Goal: Task Accomplishment & Management: Complete application form

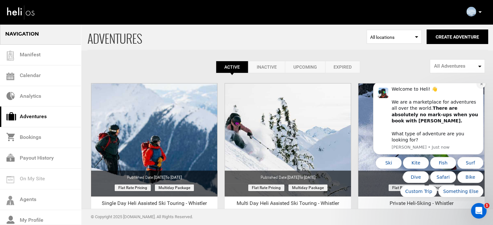
click at [480, 86] on icon "Dismiss notification" at bounding box center [481, 84] width 4 height 4
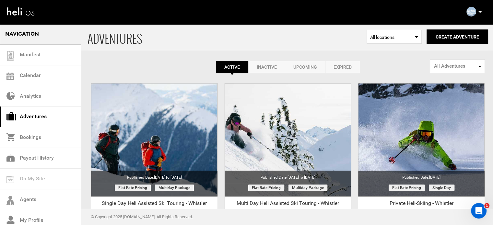
click at [335, 66] on link "Expired" at bounding box center [342, 67] width 35 height 12
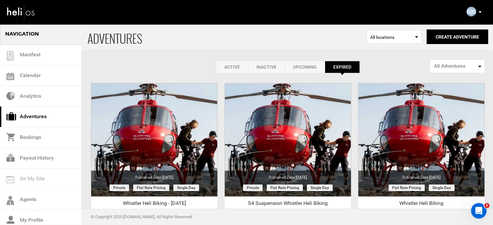
click at [234, 65] on link "Active" at bounding box center [232, 67] width 32 height 12
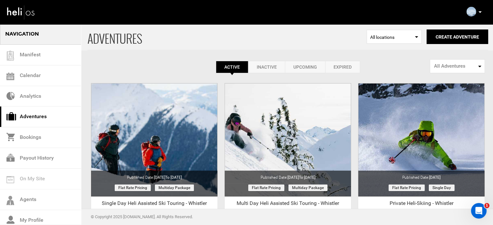
click at [345, 70] on link "Expired" at bounding box center [342, 67] width 35 height 12
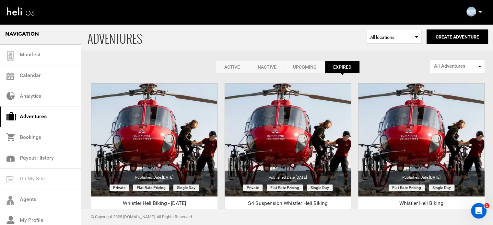
click at [226, 66] on link "Active" at bounding box center [232, 67] width 32 height 12
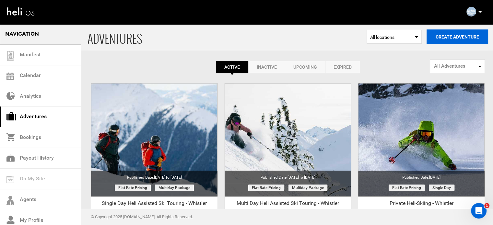
click at [459, 33] on button "Create Adventure" at bounding box center [457, 36] width 62 height 15
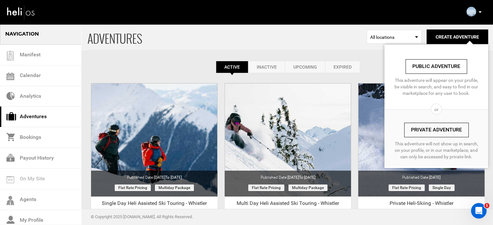
click at [419, 129] on link "Private Adventure" at bounding box center [436, 130] width 64 height 15
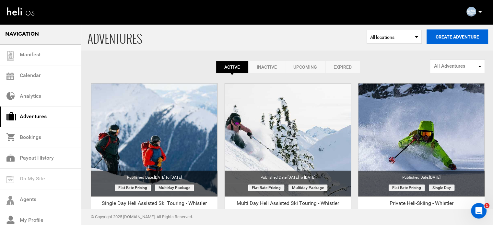
click at [445, 35] on button "Create Adventure" at bounding box center [457, 36] width 62 height 15
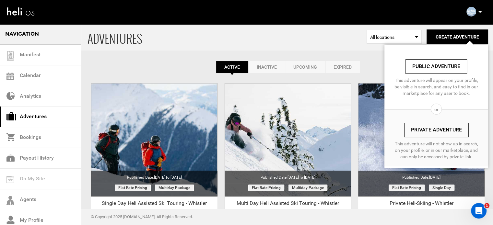
click at [428, 134] on link "Private Adventure" at bounding box center [436, 130] width 64 height 15
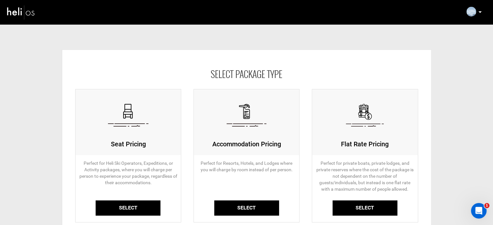
click at [147, 202] on link "Select" at bounding box center [128, 207] width 65 height 15
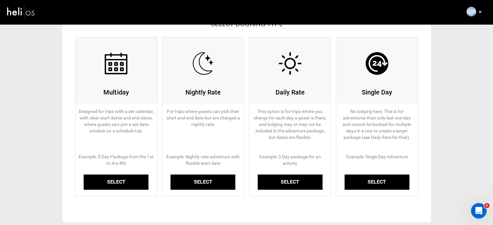
scroll to position [52, 0]
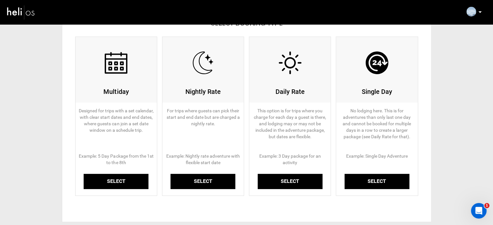
click at [137, 174] on link "Select" at bounding box center [116, 181] width 65 height 15
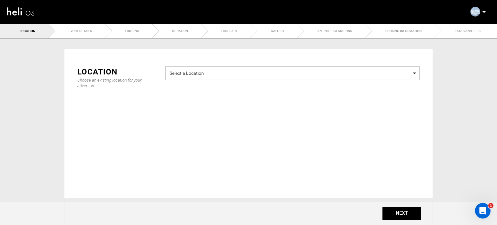
click at [245, 76] on span "Select a Location" at bounding box center [293, 72] width 246 height 8
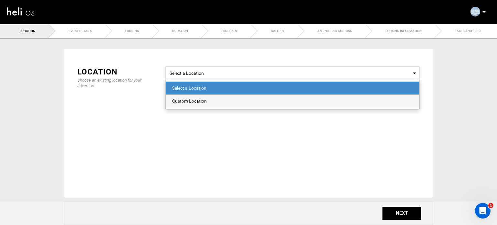
click at [218, 105] on span "Custom Location" at bounding box center [293, 101] width 254 height 13
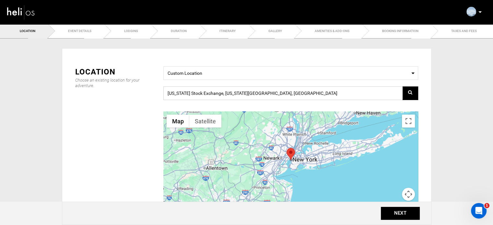
click at [227, 88] on input "New York Stock Exchange, New York, NY 10005, USA" at bounding box center [290, 93] width 255 height 14
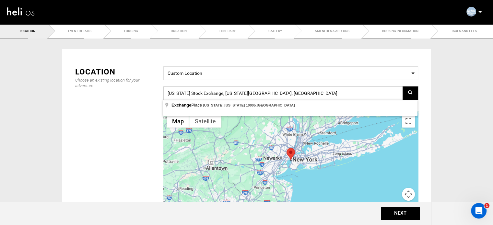
paste input "[STREET_ADDRESS]"
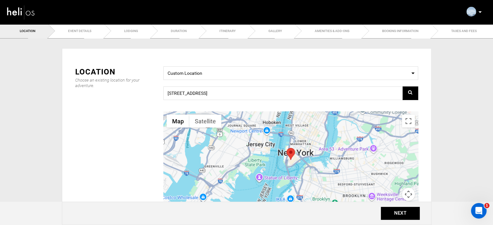
type input "[STREET_ADDRESS]"
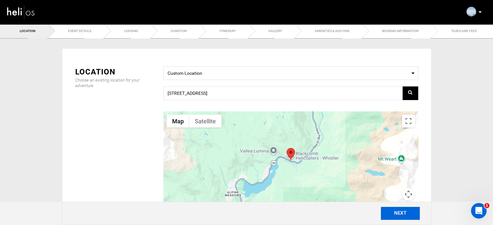
click at [393, 217] on button "NEXT" at bounding box center [399, 213] width 39 height 13
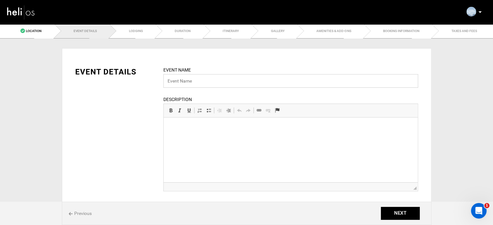
click at [197, 80] on input "text" at bounding box center [290, 81] width 255 height 14
paste input "Semi-Private Heli-Skiing - Whistler"
drag, startPoint x: 192, startPoint y: 84, endPoint x: 148, endPoint y: 78, distance: 45.1
click at [148, 78] on div "EVENT DETAILS Event Name Semi-Private Heli-Skiing - Whistler Event name can not…" at bounding box center [246, 132] width 352 height 133
click at [181, 83] on input "Single Sessions Heli-Skiing - Whistler" at bounding box center [290, 81] width 255 height 14
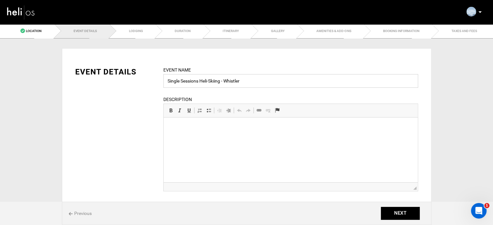
type input "Single Sessions Heli-Skiing - Whistler"
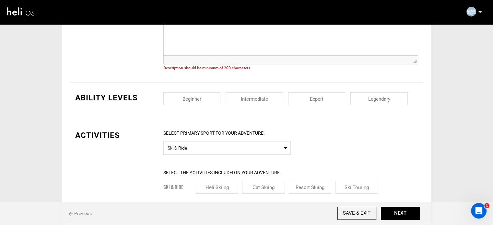
scroll to position [127, 0]
click at [215, 94] on input "checkbox" at bounding box center [191, 98] width 57 height 13
checkbox input "true"
click at [263, 98] on input "checkbox" at bounding box center [253, 98] width 57 height 13
checkbox input "true"
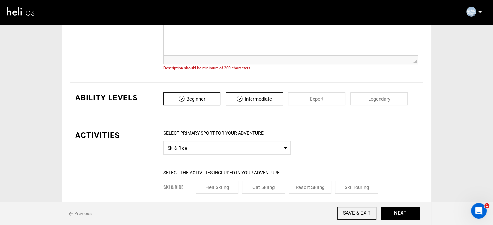
click at [325, 98] on input "checkbox" at bounding box center [316, 98] width 57 height 13
checkbox input "true"
click at [381, 95] on input "checkbox" at bounding box center [378, 98] width 57 height 13
checkbox input "true"
click at [203, 99] on input "checkbox" at bounding box center [191, 98] width 57 height 13
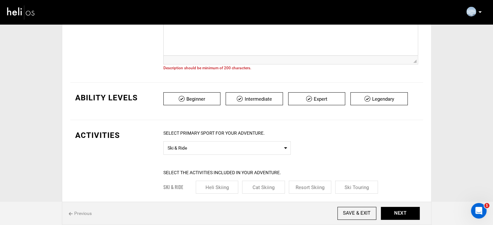
checkbox input "false"
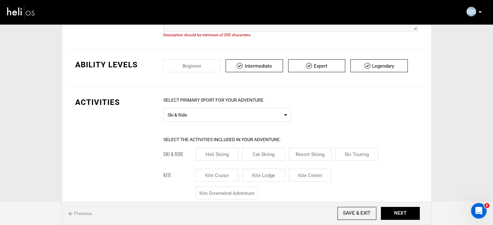
scroll to position [160, 0]
click at [199, 115] on span "Ski & Ride" at bounding box center [226, 114] width 119 height 8
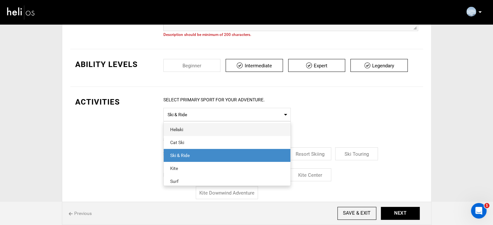
click at [200, 128] on div "Heliski" at bounding box center [227, 129] width 114 height 6
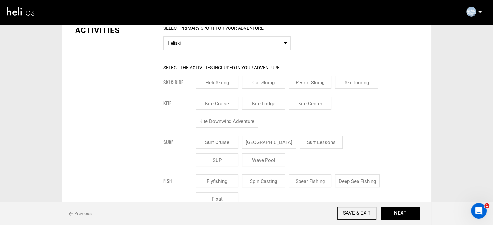
scroll to position [232, 0]
click at [214, 79] on input "Heli Skiing" at bounding box center [217, 82] width 43 height 13
checkbox input "true"
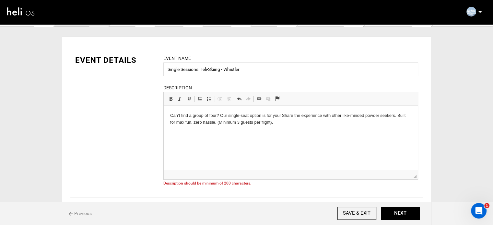
scroll to position [0, 0]
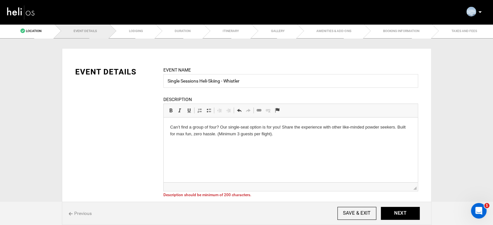
click at [286, 134] on p "Can’t find a group of four? Our single-seat option is for you! Share the experi…" at bounding box center [290, 131] width 241 height 14
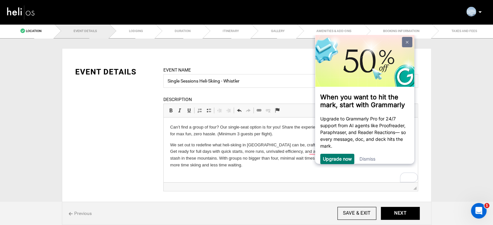
click at [406, 40] on link at bounding box center [406, 42] width 10 height 10
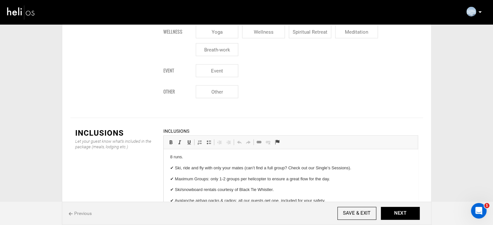
scroll to position [2, 0]
click at [176, 170] on p "✔ Ski, ride and fly with only your mates (can’t find a full group? Check out ou…" at bounding box center [290, 168] width 241 height 7
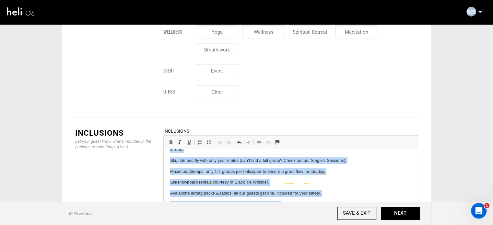
scroll to position [9, 0]
drag, startPoint x: 167, startPoint y: 156, endPoint x: 353, endPoint y: 240, distance: 203.7
click at [353, 214] on html "8 runs. Ski, ride and fly with only your mates (can’t find a full group? Check …" at bounding box center [290, 177] width 254 height 74
click at [209, 138] on link "Insert/Remove Bulleted List" at bounding box center [208, 142] width 9 height 8
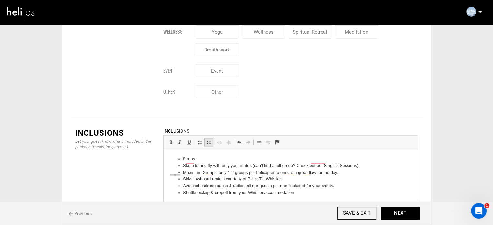
scroll to position [0, 0]
click at [303, 195] on li "Shuttle pickup & dropoff from your Whistler accommodation" at bounding box center [290, 192] width 215 height 7
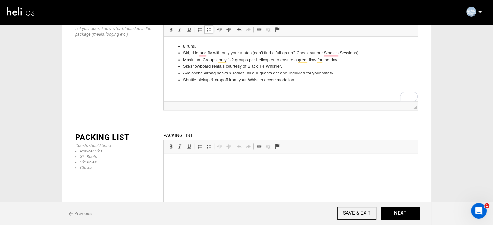
scroll to position [166, 0]
click at [192, 173] on p at bounding box center [290, 172] width 241 height 7
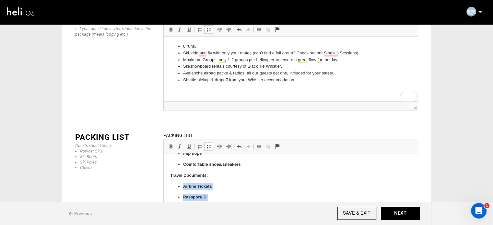
drag, startPoint x: 182, startPoint y: 187, endPoint x: 234, endPoint y: 211, distance: 57.7
click at [234, 211] on ul "Airline Tickets Passport/ID Visa (if applicable)" at bounding box center [290, 197] width 241 height 28
click at [209, 142] on link "Insert/Remove Bulleted List" at bounding box center [208, 146] width 9 height 8
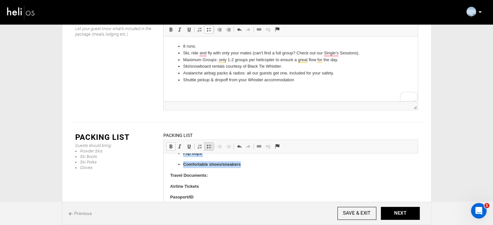
click at [209, 142] on link "Insert/Remove Bulleted List" at bounding box center [208, 146] width 9 height 8
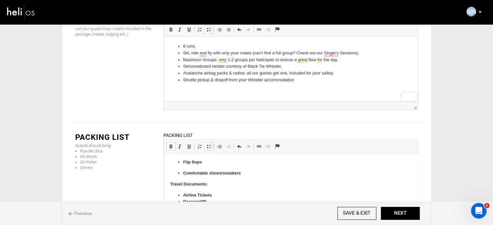
click at [171, 144] on span at bounding box center [170, 146] width 5 height 5
drag, startPoint x: 244, startPoint y: 176, endPoint x: 185, endPoint y: 161, distance: 61.7
click at [185, 161] on body "Recommended: Harness Bar Kites (ask our team for recommendations on sizes) Boar…" at bounding box center [290, 109] width 241 height 206
click at [249, 174] on p "Comfortable shoes/sneakers" at bounding box center [290, 173] width 215 height 7
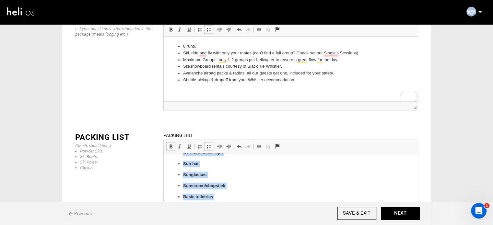
scroll to position [0, 0]
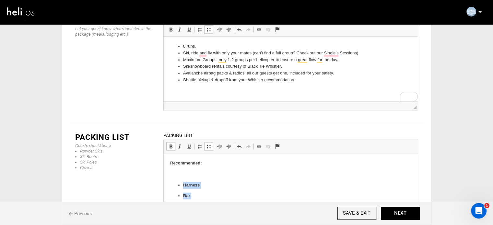
drag, startPoint x: 248, startPoint y: 174, endPoint x: 181, endPoint y: 185, distance: 68.0
click at [170, 144] on span at bounding box center [170, 146] width 5 height 5
click at [211, 142] on link "Insert/Remove Bulleted List" at bounding box center [208, 146] width 9 height 8
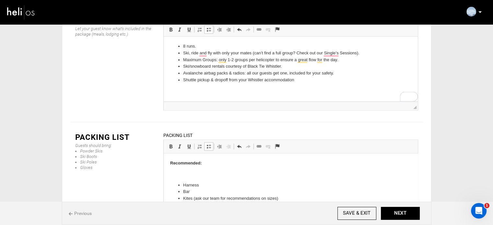
click at [188, 172] on p at bounding box center [290, 174] width 241 height 7
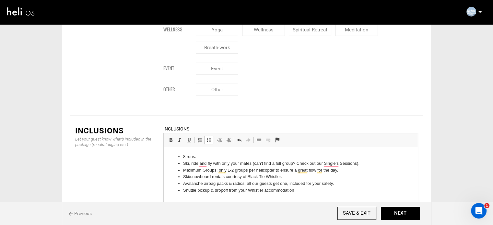
scroll to position [747, 0]
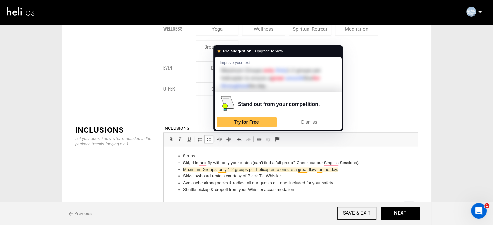
click at [222, 168] on li "Maximum Groups: only 1-2 groups per helicopter to ensure a great flow for the d…" at bounding box center [290, 169] width 215 height 7
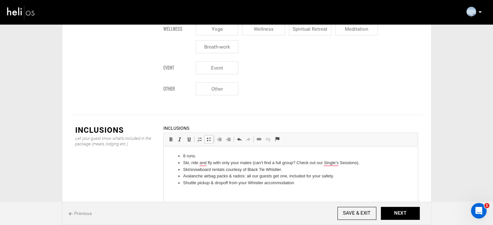
click at [215, 152] on html "8 runs. Ski, ride and fly with only your mates (can’t find a full group? Check …" at bounding box center [290, 169] width 254 height 47
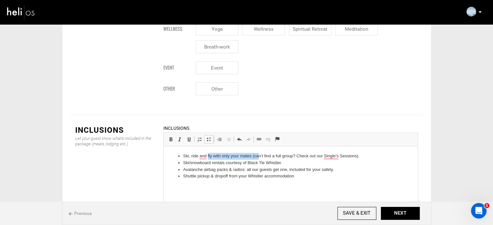
drag, startPoint x: 207, startPoint y: 157, endPoint x: 257, endPoint y: 156, distance: 50.8
click at [257, 156] on li "Ski, ride and fly with only your mates (can’t find a full group? Check out our …" at bounding box center [290, 156] width 215 height 7
click at [298, 157] on li "Ski, ride and fly with only your mates (can’t find a full group? Check out our …" at bounding box center [290, 156] width 215 height 7
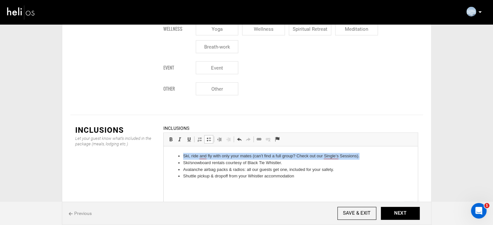
click at [298, 157] on li "Ski, ride and fly with only your mates (can’t find a full group? Check out our …" at bounding box center [290, 156] width 215 height 7
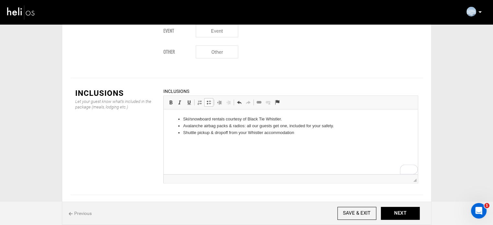
scroll to position [857, 0]
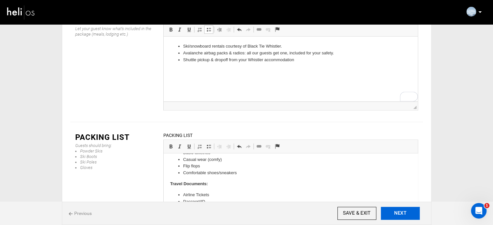
click at [396, 212] on button "NEXT" at bounding box center [399, 213] width 39 height 13
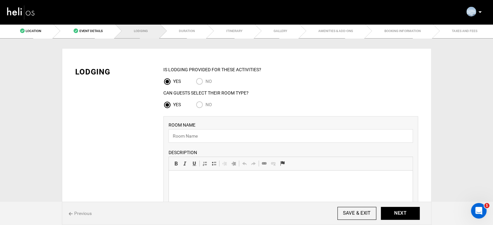
click at [204, 105] on input "No" at bounding box center [201, 105] width 10 height 9
radio input "true"
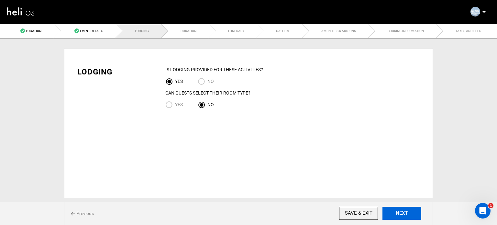
click at [396, 215] on button "NEXT" at bounding box center [402, 213] width 39 height 13
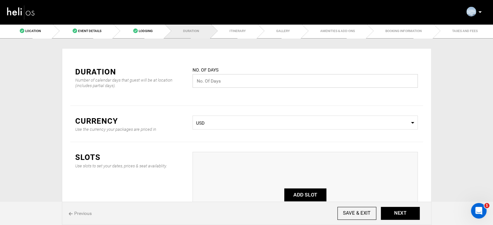
click at [225, 80] on input "text" at bounding box center [304, 81] width 225 height 14
click at [219, 84] on input "text" at bounding box center [304, 81] width 225 height 14
click at [81, 34] on link "Event Details" at bounding box center [83, 31] width 61 height 15
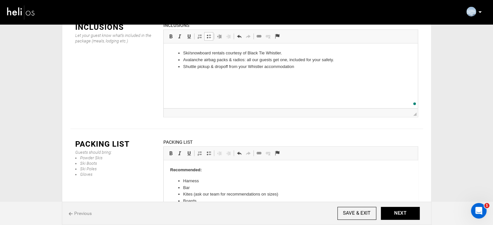
scroll to position [857, 0]
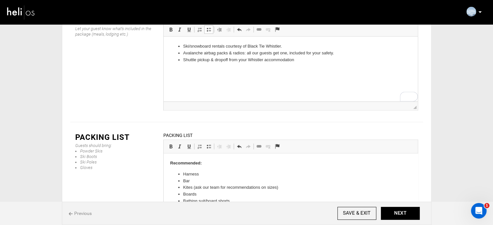
click at [170, 162] on strong "Recommended:" at bounding box center [186, 163] width 32 height 5
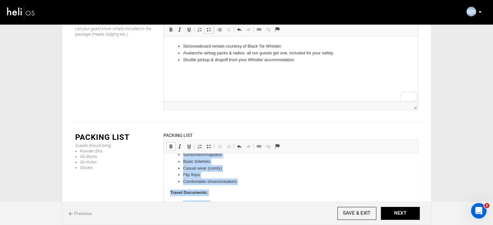
scroll to position [89, 0]
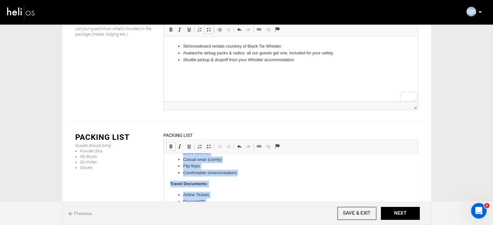
drag, startPoint x: 170, startPoint y: 162, endPoint x: 258, endPoint y: 236, distance: 114.9
click at [258, 218] on html "Recommended: Harness Bar Kites (ask our team for recommendations on sizes) Boar…" at bounding box center [290, 141] width 254 height 153
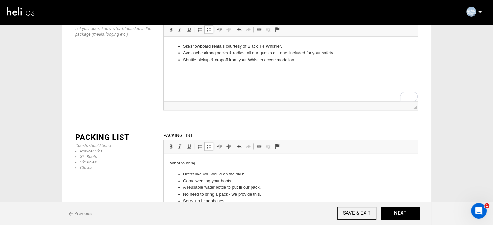
scroll to position [0, 0]
click at [187, 162] on p "What to bring" at bounding box center [290, 163] width 241 height 7
drag, startPoint x: 187, startPoint y: 162, endPoint x: 177, endPoint y: 150, distance: 15.6
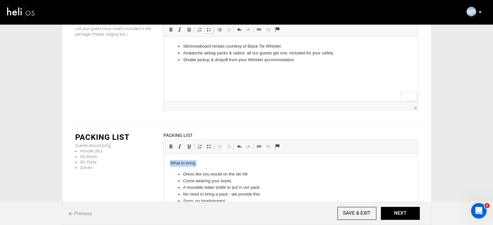
click at [177, 153] on html "What to bring Dress like you would on the ski hill. Come wearing your boots. A …" at bounding box center [290, 182] width 254 height 58
click at [171, 144] on span at bounding box center [170, 146] width 5 height 5
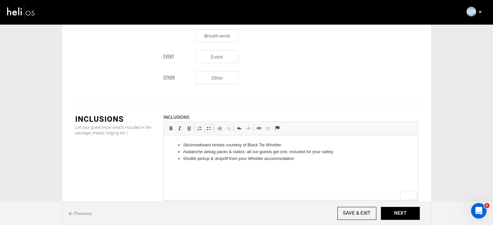
scroll to position [749, 0]
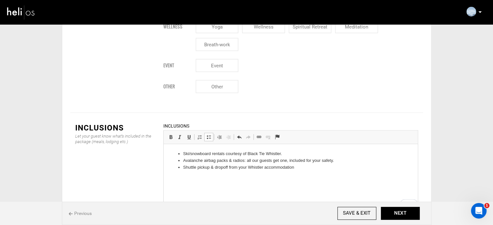
click at [187, 154] on li "Ski/snowboard rentals courtesy of Black Tie Whistler." at bounding box center [290, 154] width 215 height 7
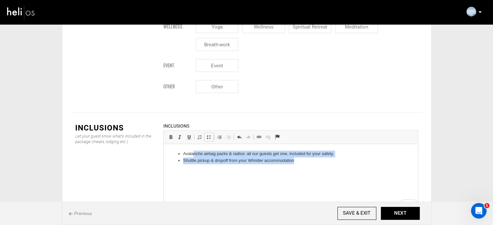
drag, startPoint x: 192, startPoint y: 153, endPoint x: 298, endPoint y: 164, distance: 105.8
click at [298, 164] on ul "Avalanche airbag packs & radios: all our guests get one, included for your safe…" at bounding box center [290, 158] width 241 height 14
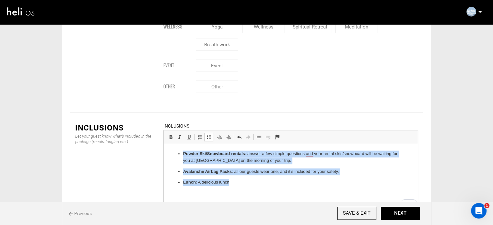
drag, startPoint x: 235, startPoint y: 179, endPoint x: 182, endPoint y: 151, distance: 60.1
click at [182, 151] on ul "Powder Ski/Snowboard rentals : answer a few simple questions and your rental sk…" at bounding box center [290, 168] width 241 height 35
click at [206, 134] on span at bounding box center [208, 136] width 5 height 5
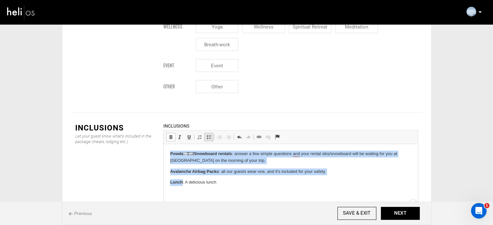
click at [206, 134] on span at bounding box center [208, 136] width 5 height 5
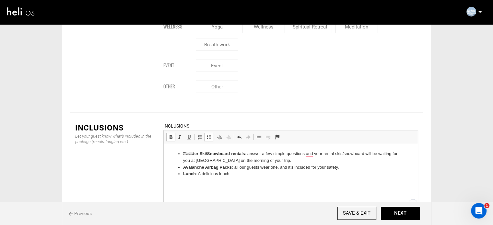
click at [242, 179] on html "Powder Ski/Snowboard rentals : answer a few simple questions and your rental sk…" at bounding box center [290, 164] width 254 height 40
click at [249, 168] on li "Avalanche Airbag Packs : all our guests wear one, and it’s included for your sa…" at bounding box center [290, 167] width 215 height 7
click at [238, 169] on li "Avalanche Airbag Packs : all our guests wear one, and it’s included for your sa…" at bounding box center [290, 167] width 215 height 7
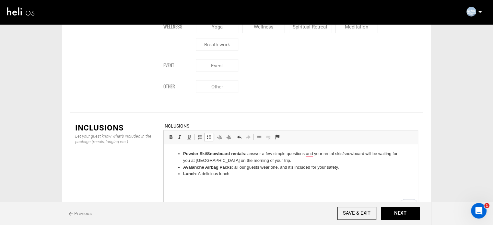
click at [233, 173] on li "Lunch : A delicious lunch" at bounding box center [290, 174] width 215 height 7
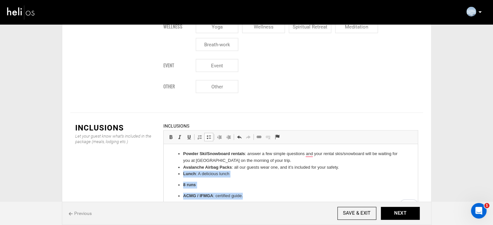
drag, startPoint x: 249, startPoint y: 197, endPoint x: 176, endPoint y: 174, distance: 76.0
click at [176, 174] on ul "Powder Ski/Snowboard rentals : answer a few simple questions and your rental sk…" at bounding box center [290, 175] width 241 height 49
click at [207, 134] on span at bounding box center [208, 136] width 5 height 5
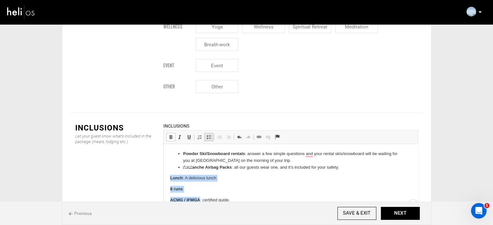
click at [207, 134] on span at bounding box center [208, 136] width 5 height 5
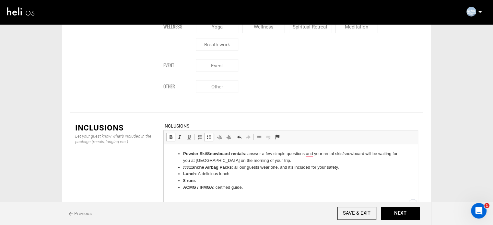
click at [247, 189] on li "ACMG / IFMGA : certified guide." at bounding box center [290, 187] width 215 height 7
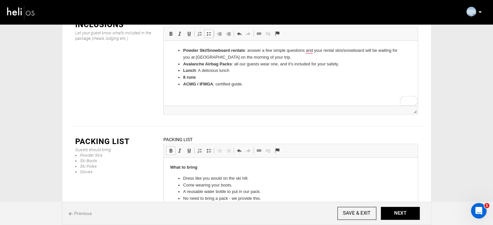
scroll to position [857, 0]
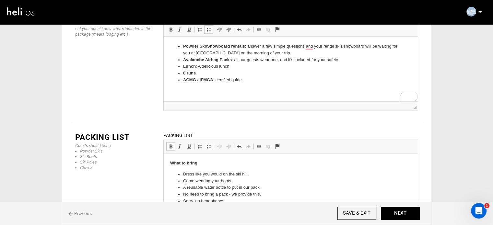
click at [239, 171] on li "Dress like you would on the ski hill." at bounding box center [290, 174] width 215 height 7
click at [403, 216] on button "NEXT" at bounding box center [399, 213] width 39 height 13
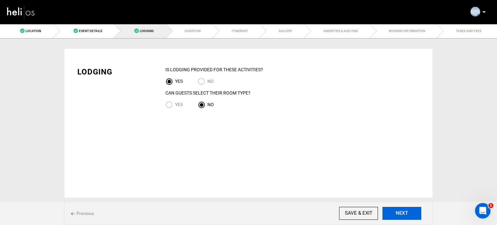
click at [403, 208] on button "NEXT" at bounding box center [402, 213] width 39 height 13
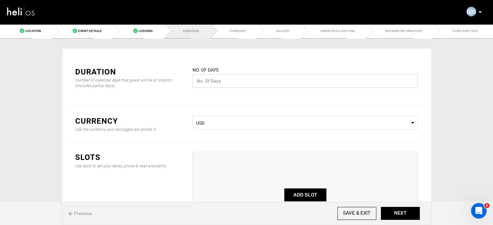
click at [204, 80] on input "text" at bounding box center [304, 81] width 225 height 14
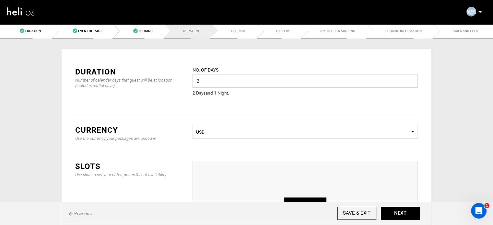
type input "2"
type input "1"
click at [202, 114] on div "Duration Number of calendar days that guest will be at location (includes parti…" at bounding box center [246, 86] width 352 height 58
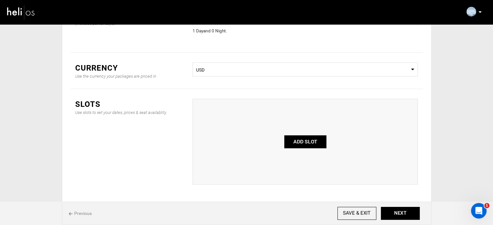
scroll to position [63, 0]
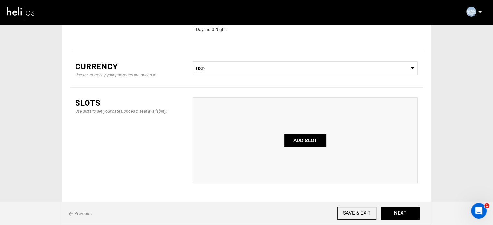
click at [300, 136] on button "ADD SLOT" at bounding box center [305, 140] width 42 height 13
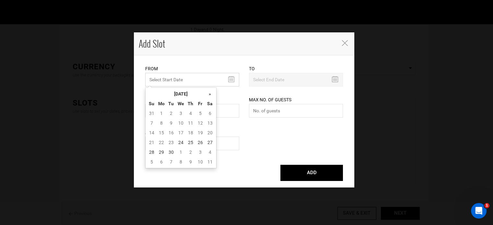
click at [177, 74] on input "MINIMUM NUMBER OF NIGHTS" at bounding box center [192, 80] width 94 height 14
click at [180, 92] on th "September 2025" at bounding box center [180, 94] width 49 height 10
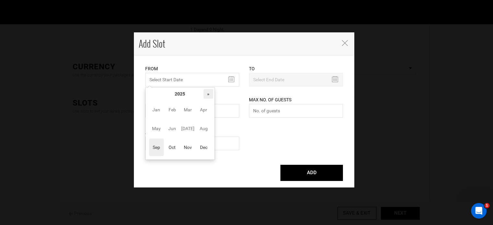
click at [208, 92] on th "»" at bounding box center [208, 94] width 10 height 10
click at [185, 146] on span "Nov" at bounding box center [187, 147] width 15 height 17
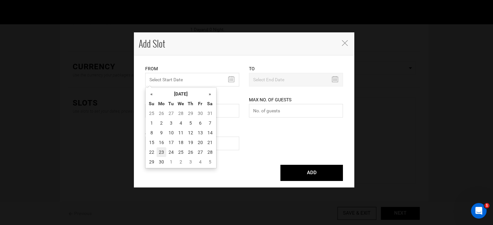
click at [163, 151] on td "23" at bounding box center [161, 152] width 10 height 10
type input "11/23/2026"
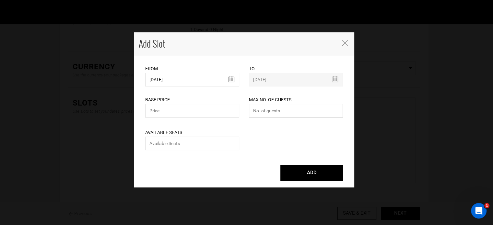
click at [257, 116] on input "number" at bounding box center [296, 111] width 94 height 14
type input "0"
click at [200, 142] on input "number" at bounding box center [192, 144] width 94 height 14
type input "0"
click at [171, 108] on input "text" at bounding box center [192, 111] width 94 height 14
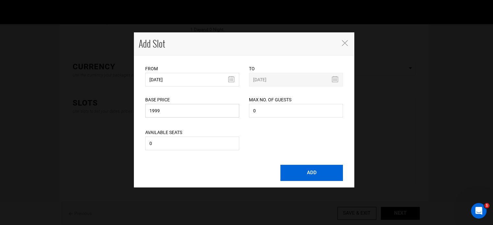
type input "1999"
click at [317, 175] on button "ADD" at bounding box center [311, 173] width 62 height 16
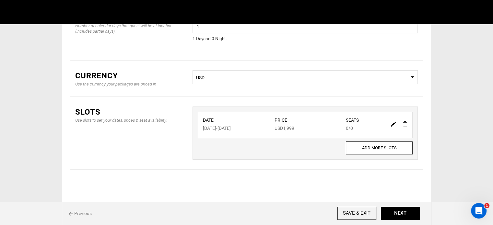
scroll to position [54, 0]
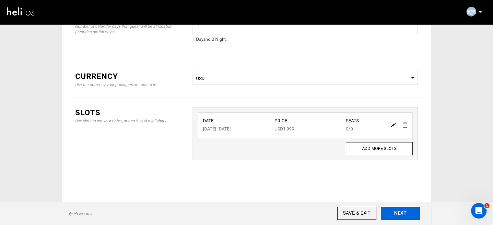
click at [392, 212] on button "NEXT" at bounding box center [399, 213] width 39 height 13
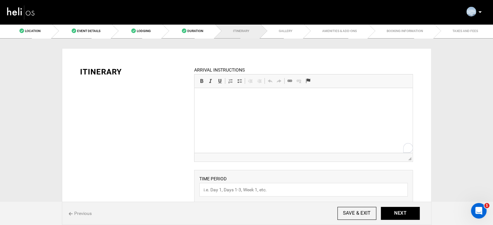
click at [276, 108] on html at bounding box center [303, 98] width 218 height 20
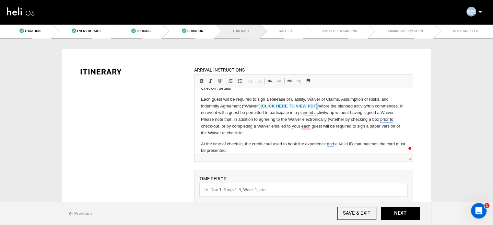
click at [318, 105] on p "Each guest will be required to sign a Release of Liability, Waiver of Claims, A…" at bounding box center [303, 116] width 205 height 40
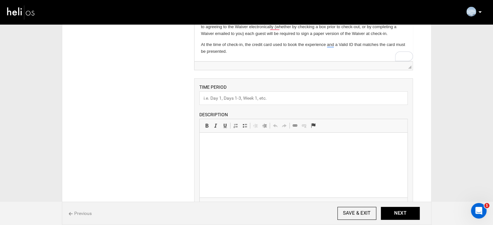
scroll to position [92, 0]
click at [233, 99] on input "text" at bounding box center [303, 98] width 208 height 14
paste input "Itinerary"
type input "Itinerary"
click at [237, 152] on html at bounding box center [303, 142] width 208 height 20
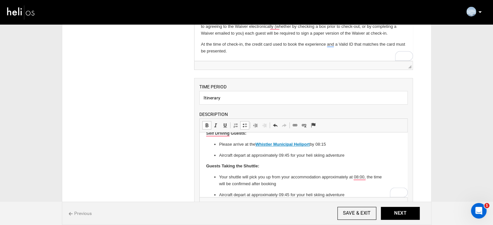
scroll to position [0, 0]
click at [290, 172] on span "Unlink" at bounding box center [298, 169] width 36 height 9
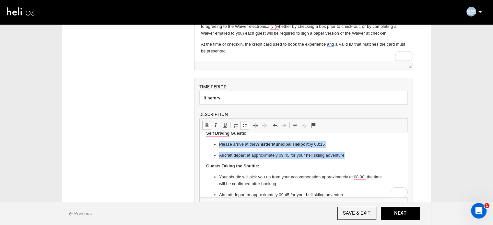
drag, startPoint x: 349, startPoint y: 154, endPoint x: 219, endPoint y: 141, distance: 130.6
click at [219, 141] on body "Self Driving Guests: Please arrive at the Whistler Municipal Heliport by 08:15 …" at bounding box center [303, 164] width 195 height 68
click at [242, 124] on span at bounding box center [244, 125] width 5 height 5
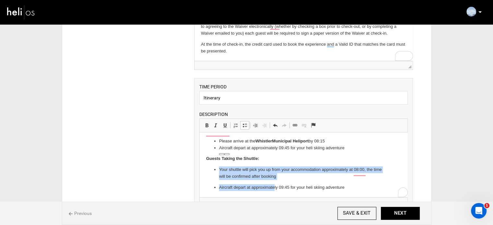
scroll to position [12, 0]
drag, startPoint x: 218, startPoint y: 173, endPoint x: 348, endPoint y: 188, distance: 130.5
click at [348, 188] on ul "Your shuttle will pick you up from your accommodation approximately at 08:00, t…" at bounding box center [303, 178] width 195 height 24
click at [244, 124] on span at bounding box center [244, 125] width 5 height 5
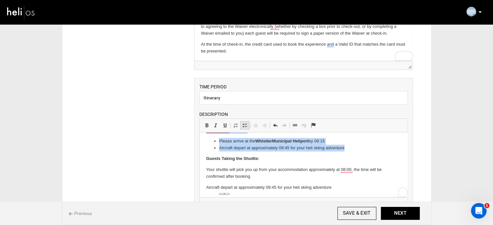
click at [244, 124] on span at bounding box center [244, 125] width 5 height 5
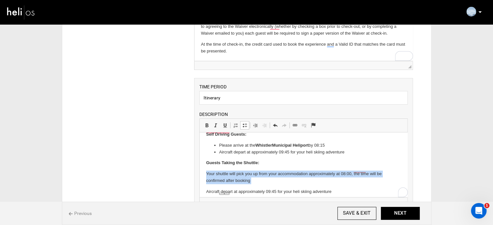
scroll to position [8, 0]
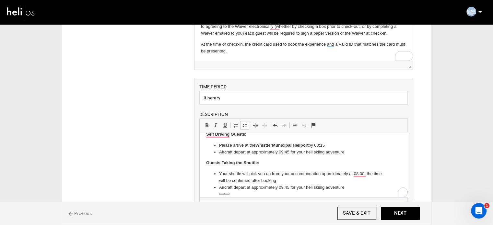
click at [271, 165] on p "Guests Taking the Shuttle:" at bounding box center [303, 163] width 195 height 7
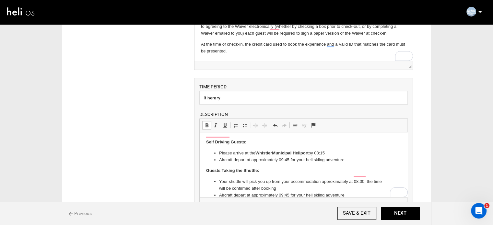
scroll to position [0, 0]
click at [257, 142] on p "Self Driving Guests:" at bounding box center [303, 142] width 195 height 7
click at [204, 143] on html "Self Driving Guests: Please arrive at the Whistler Municipal Heliport by 08:15 …" at bounding box center [303, 168] width 208 height 73
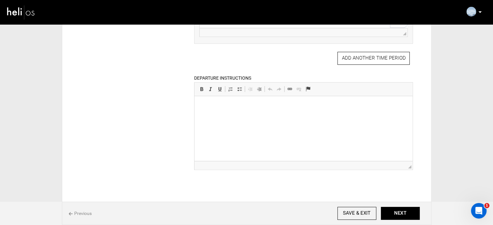
scroll to position [257, 0]
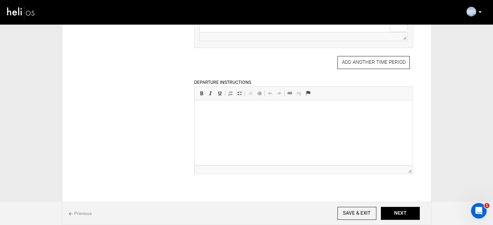
click at [283, 120] on html at bounding box center [303, 110] width 218 height 20
click at [214, 111] on p "Shuttle will be provided" at bounding box center [303, 110] width 205 height 7
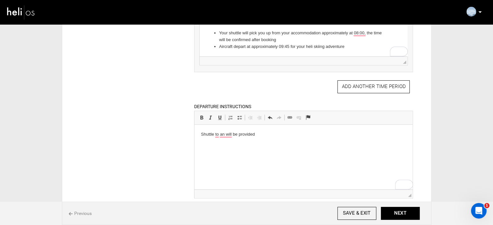
scroll to position [301, 0]
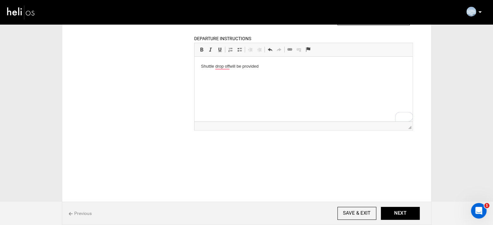
click at [267, 67] on p "Shuttle drop off will be provided" at bounding box center [303, 66] width 205 height 7
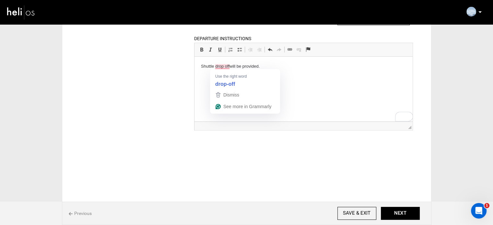
click at [225, 67] on p "Shuttle drop off will be provided." at bounding box center [303, 66] width 205 height 7
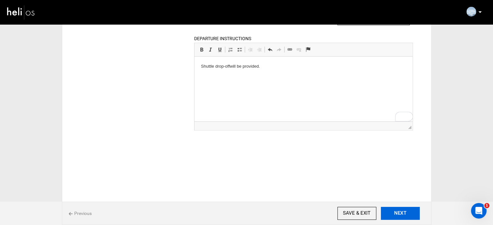
click at [396, 213] on button "NEXT" at bounding box center [399, 213] width 39 height 13
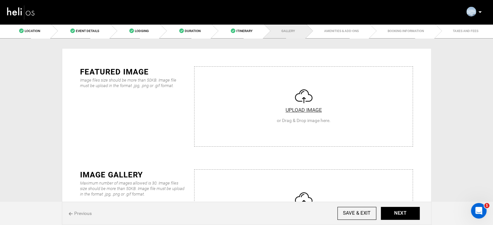
click at [218, 86] on input "file" at bounding box center [303, 106] width 218 height 78
click at [257, 119] on input "file" at bounding box center [303, 106] width 218 height 78
type input "C:\fakepath\Screenshot 2025-09-24 180437.png"
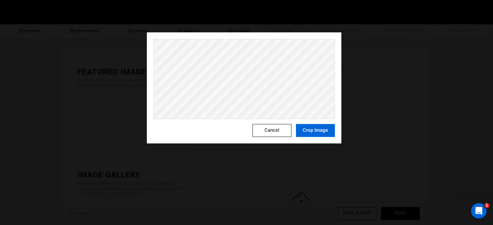
click at [329, 135] on button "Crop Image" at bounding box center [315, 130] width 39 height 13
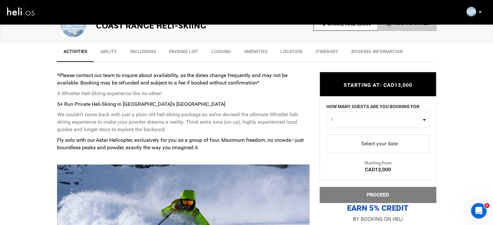
scroll to position [212, 0]
click at [145, 117] on p "We couldn’t come back with just a plain old heli-skiing package so we’ve devise…" at bounding box center [183, 122] width 253 height 22
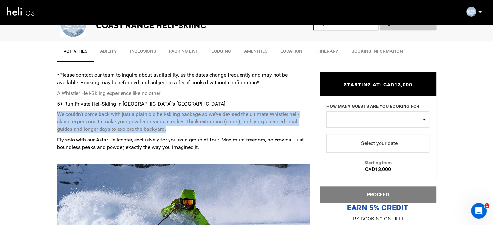
click at [145, 117] on p "We couldn’t come back with just a plain old heli-skiing package so we’ve devise…" at bounding box center [183, 122] width 253 height 22
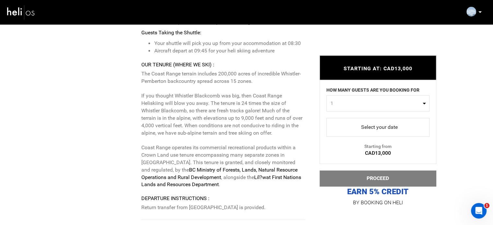
scroll to position [905, 0]
click at [222, 210] on p "Return transfer from Whistler Heliport is provided." at bounding box center [223, 208] width 164 height 7
click at [175, 40] on li "Your shuttle will pick you up from your accommodation at 08:30" at bounding box center [229, 43] width 151 height 7
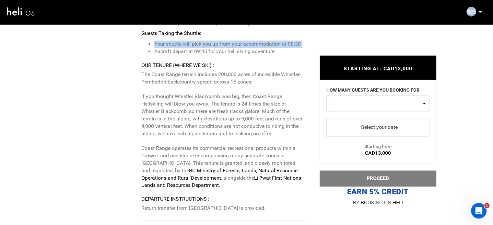
click at [175, 40] on li "Your shuttle will pick you up from your accommodation at 08:30" at bounding box center [229, 43] width 151 height 7
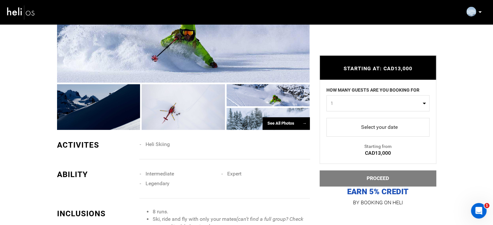
scroll to position [313, 0]
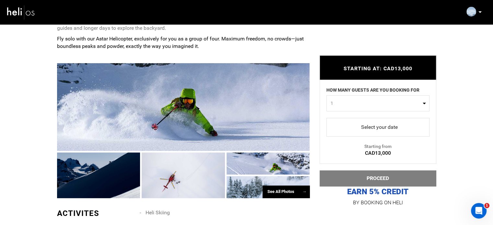
click at [241, 187] on div at bounding box center [267, 187] width 83 height 22
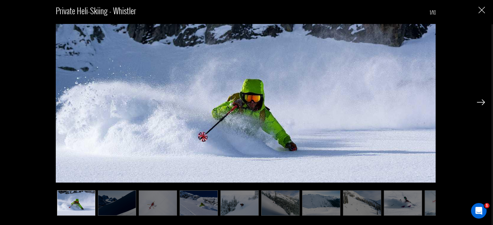
click at [317, 204] on img at bounding box center [321, 202] width 38 height 25
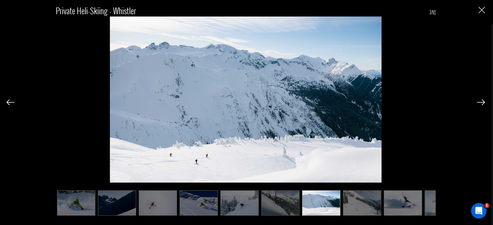
scroll to position [0, 28]
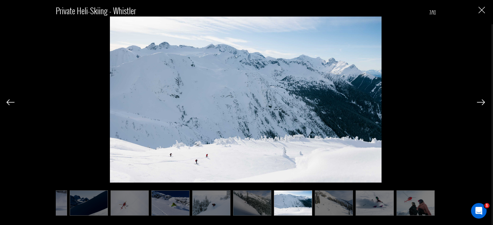
click at [317, 204] on img at bounding box center [333, 202] width 38 height 25
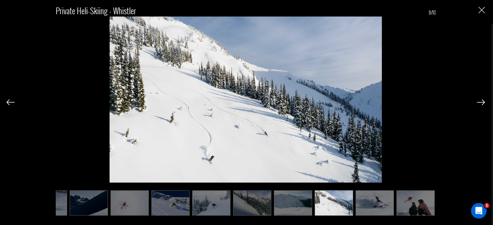
click at [378, 201] on img at bounding box center [374, 202] width 38 height 25
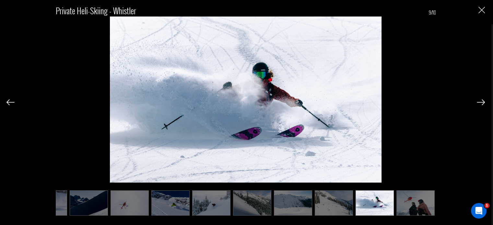
click at [291, 201] on img at bounding box center [293, 202] width 38 height 25
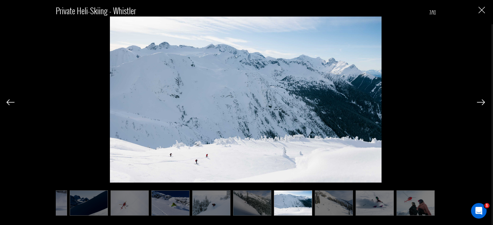
scroll to position [0, 0]
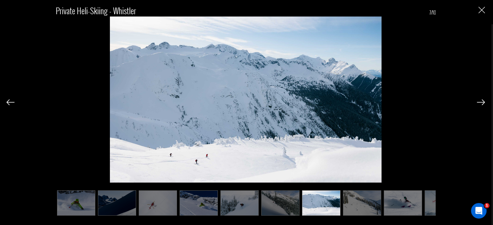
drag, startPoint x: 291, startPoint y: 201, endPoint x: 215, endPoint y: 143, distance: 95.0
click at [215, 143] on img at bounding box center [246, 107] width 272 height 181
click at [486, 13] on div "Private Heli-Skiing - Whistler 7/10" at bounding box center [245, 112] width 491 height 225
click at [484, 12] on img "Close" at bounding box center [481, 10] width 6 height 6
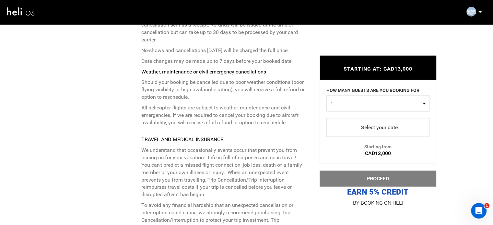
scroll to position [1321, 0]
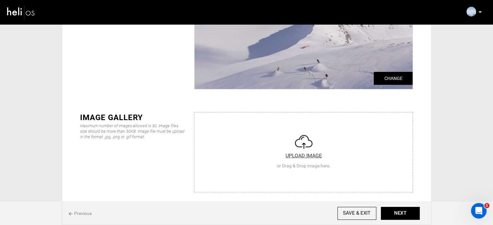
scroll to position [76, 0]
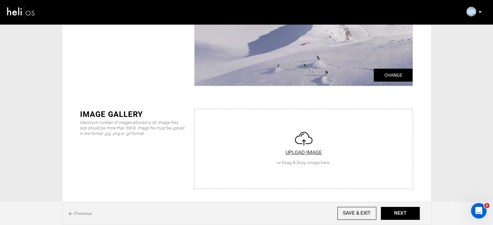
click at [224, 125] on input "file" at bounding box center [303, 148] width 218 height 78
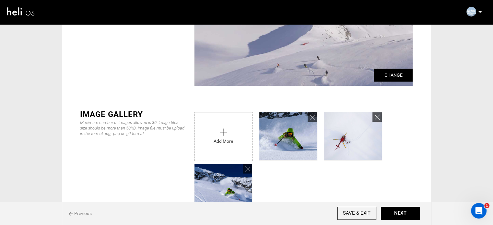
click at [218, 142] on input "file" at bounding box center [223, 134] width 58 height 45
type input "C:\fakepath\c11805c4-1b95-4b56-a9cb-4d5fe3e1d598_8391_1afd099bfb2b4c5d5ac17e71e…"
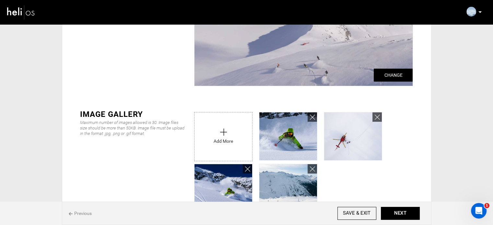
scroll to position [146, 0]
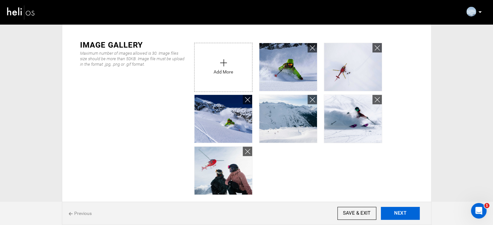
click at [399, 215] on button "NEXT" at bounding box center [399, 213] width 39 height 13
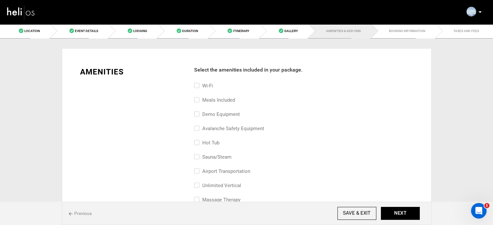
click at [235, 125] on label "avalanche safety equipment" at bounding box center [229, 129] width 70 height 8
click at [198, 125] on input "avalanche safety equipment" at bounding box center [196, 132] width 4 height 14
click at [235, 125] on label "avalanche safety equipment" at bounding box center [229, 129] width 70 height 8
click at [198, 125] on input "avalanche safety equipment" at bounding box center [196, 132] width 4 height 14
click at [235, 125] on label "avalanche safety equipment" at bounding box center [229, 129] width 70 height 8
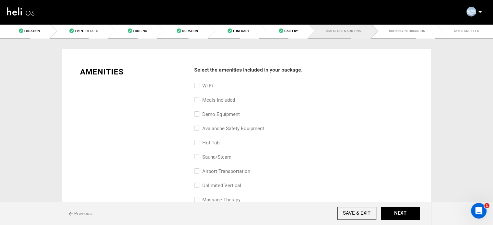
click at [198, 125] on input "avalanche safety equipment" at bounding box center [196, 132] width 4 height 14
checkbox input "true"
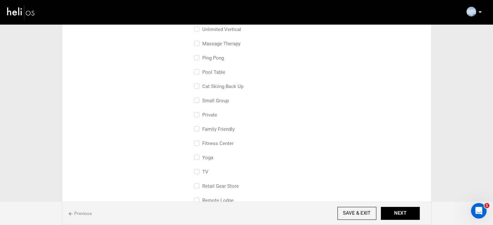
scroll to position [158, 0]
click at [229, 183] on label "retail gear store" at bounding box center [216, 185] width 45 height 8
click at [198, 183] on input "retail gear store" at bounding box center [196, 188] width 4 height 14
checkbox input "true"
click at [211, 113] on label "Private" at bounding box center [205, 113] width 23 height 8
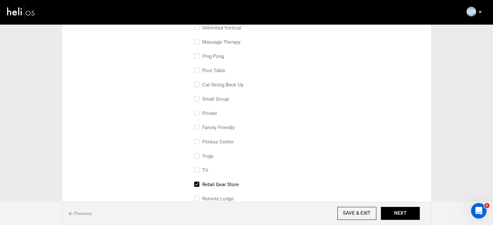
click at [198, 113] on input "Private" at bounding box center [196, 116] width 4 height 14
checkbox input "true"
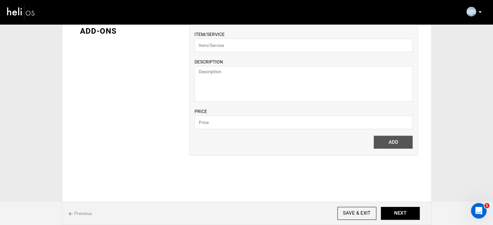
scroll to position [496, 0]
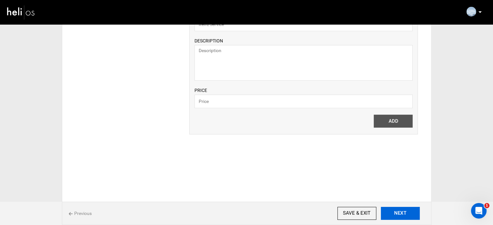
click at [391, 212] on button "NEXT" at bounding box center [399, 213] width 39 height 13
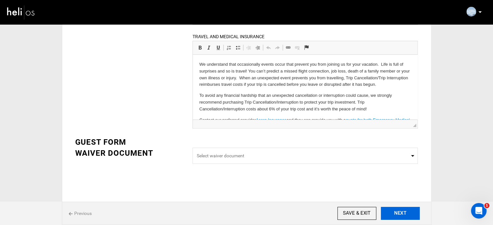
click at [399, 214] on button "NEXT" at bounding box center [399, 213] width 39 height 13
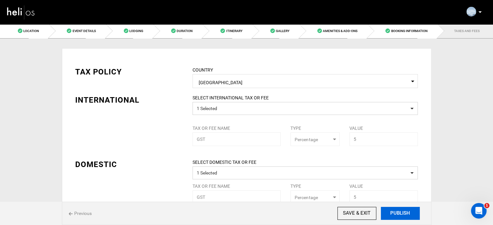
click at [399, 214] on button "PUBLISH" at bounding box center [399, 213] width 39 height 13
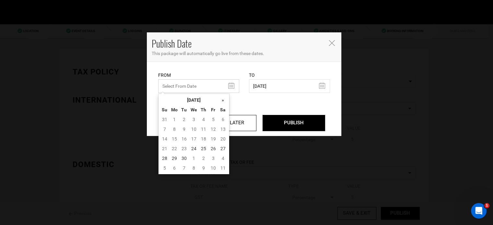
click at [231, 89] on input "text" at bounding box center [198, 86] width 81 height 14
click at [192, 148] on td "24" at bounding box center [194, 149] width 10 height 10
type input "[DATE]"
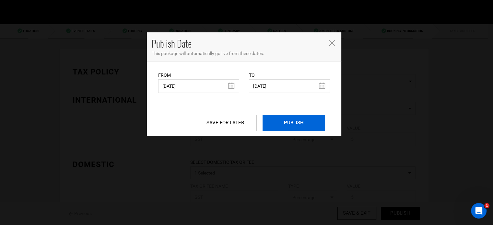
click at [285, 124] on input "PUBLISH" at bounding box center [293, 123] width 62 height 16
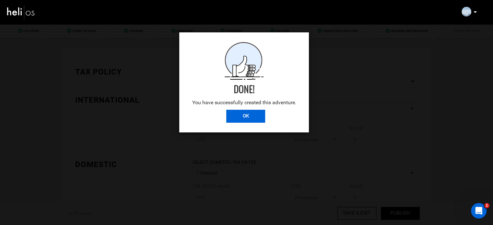
click at [255, 118] on input "OK" at bounding box center [245, 116] width 39 height 13
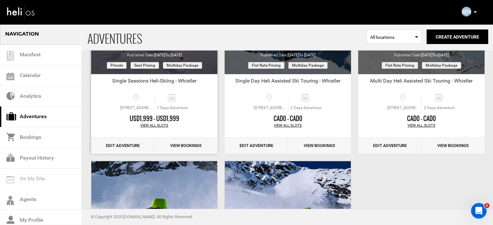
scroll to position [127, 0]
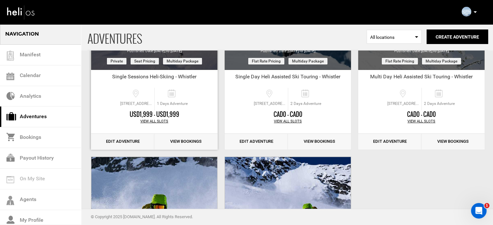
click at [120, 142] on link "Edit Adventure" at bounding box center [122, 142] width 63 height 16
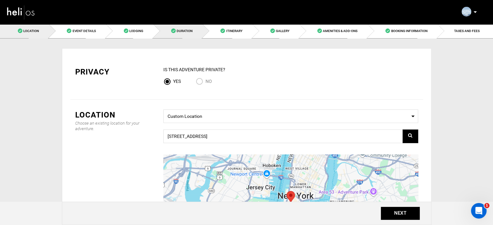
click at [187, 32] on span "Duration" at bounding box center [184, 31] width 16 height 4
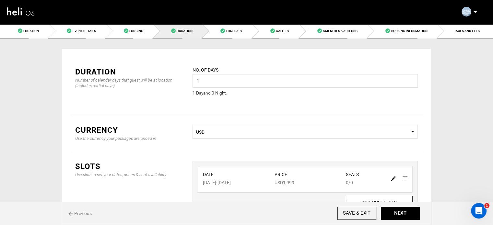
click at [391, 177] on img at bounding box center [393, 178] width 5 height 5
type input "11/23/2026"
type input "1999"
type input "0"
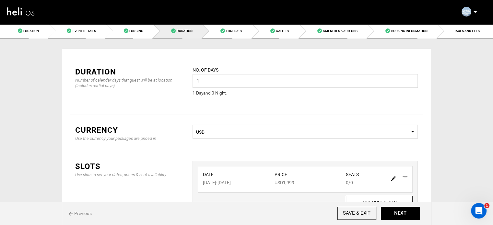
type input "0"
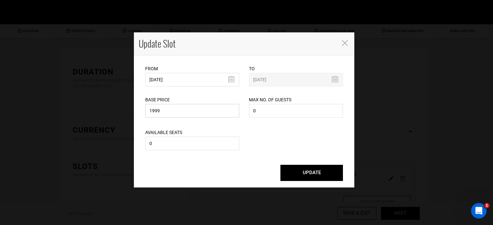
click at [179, 111] on input "1999" at bounding box center [192, 111] width 94 height 14
type input "1995"
click at [304, 176] on button "UPDATE" at bounding box center [311, 173] width 62 height 16
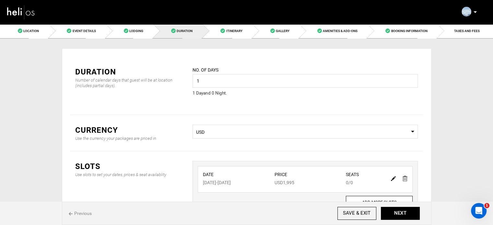
click at [242, 129] on span "USD" at bounding box center [305, 132] width 218 height 6
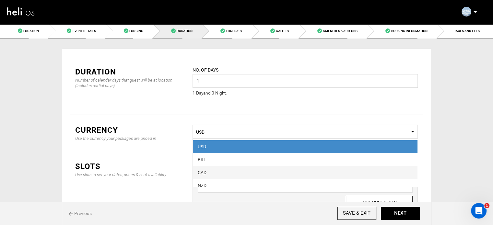
click at [227, 170] on div "CAD" at bounding box center [305, 172] width 215 height 6
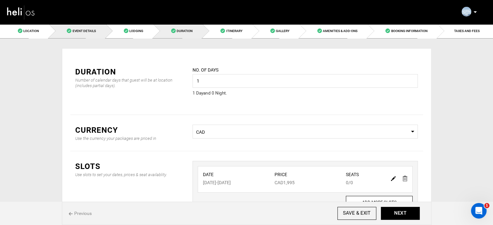
click at [71, 29] on span at bounding box center [69, 30] width 5 height 5
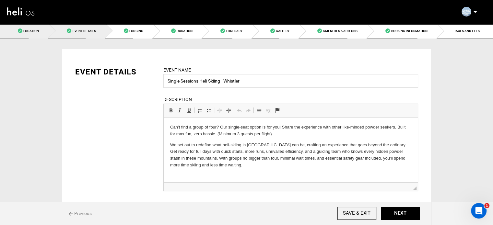
click at [37, 32] on span "Location" at bounding box center [31, 31] width 16 height 4
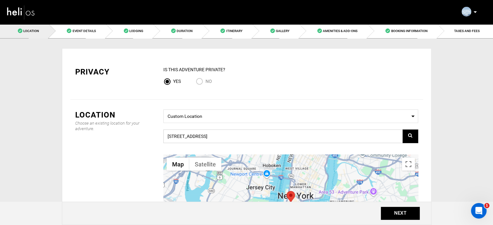
click at [220, 134] on input "[STREET_ADDRESS]" at bounding box center [290, 137] width 255 height 14
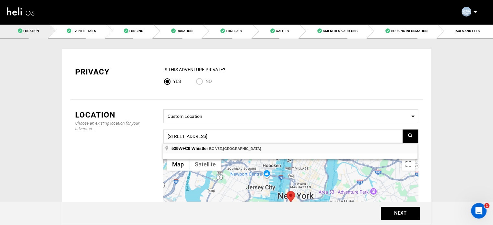
type input "[STREET_ADDRESS]"
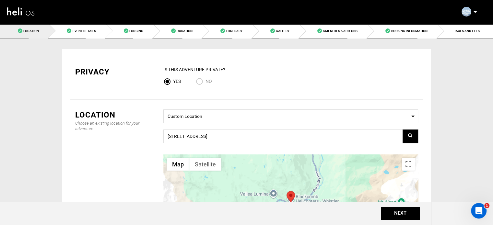
click at [198, 79] on input "No" at bounding box center [201, 82] width 10 height 9
radio input "true"
radio input "false"
click at [397, 213] on button "NEXT" at bounding box center [399, 213] width 39 height 13
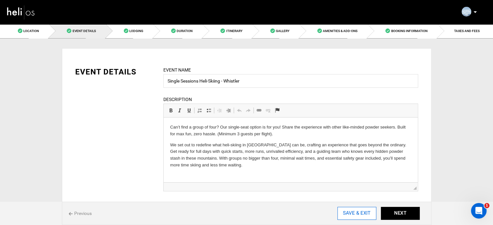
click at [356, 213] on input "SAVE & EXIT" at bounding box center [356, 213] width 39 height 13
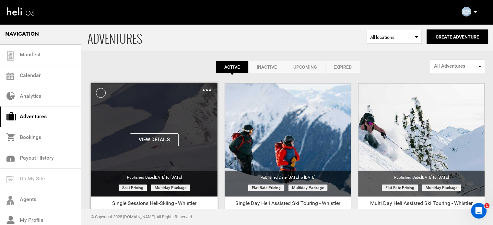
click at [208, 90] on img at bounding box center [206, 90] width 8 height 2
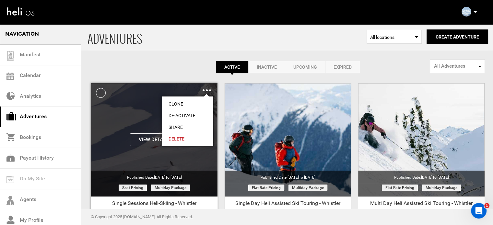
click at [179, 125] on link "Share" at bounding box center [187, 127] width 51 height 12
type input "https://heli.life/Noeywo"
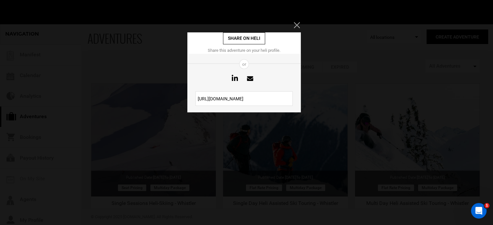
click at [256, 96] on input "https://heli.life/Noeywo" at bounding box center [243, 98] width 97 height 15
click at [297, 24] on icon "Close" at bounding box center [296, 25] width 6 height 6
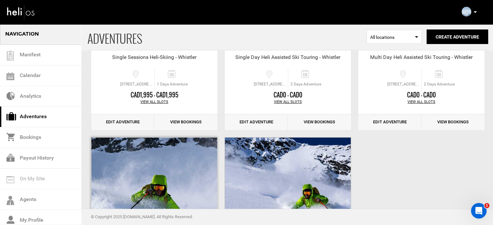
scroll to position [155, 0]
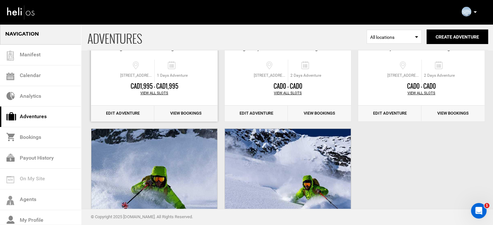
click at [123, 117] on link "Edit Adventure" at bounding box center [122, 114] width 63 height 16
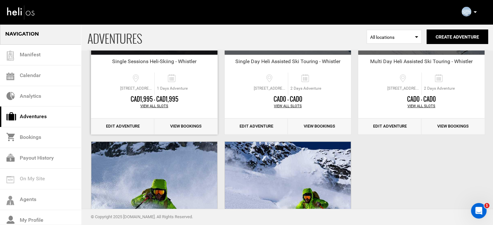
scroll to position [143, 0]
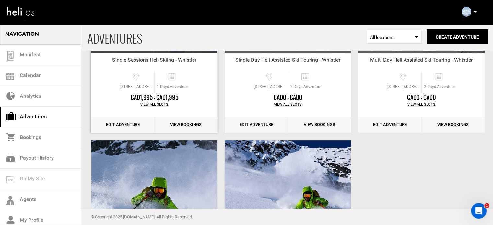
click at [128, 130] on link "Edit Adventure" at bounding box center [122, 125] width 63 height 16
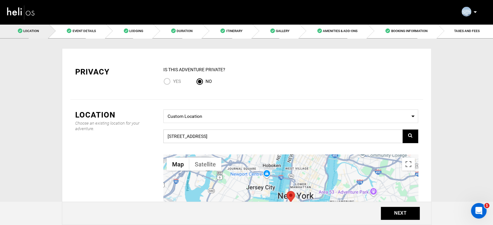
click at [250, 140] on input "[STREET_ADDRESS]" at bounding box center [290, 137] width 255 height 14
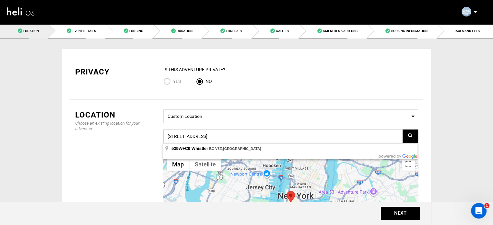
click at [250, 140] on input "[STREET_ADDRESS]" at bounding box center [290, 137] width 255 height 14
paste input "539W+C9 Whistler, BC"
type input "[STREET_ADDRESS]"
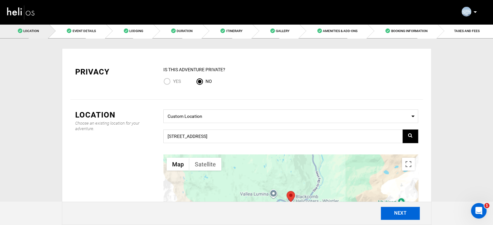
click at [409, 216] on button "NEXT" at bounding box center [399, 213] width 39 height 13
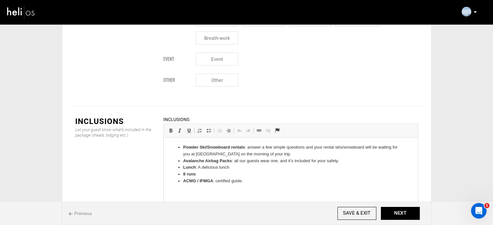
scroll to position [756, 0]
click at [403, 215] on button "NEXT" at bounding box center [399, 213] width 39 height 13
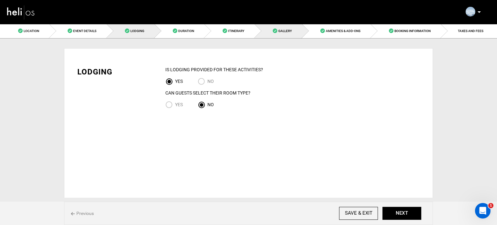
click at [272, 34] on link "Gallery" at bounding box center [279, 31] width 48 height 15
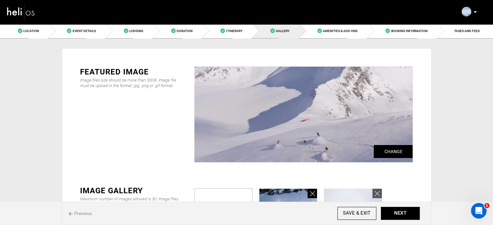
click at [312, 190] on icon at bounding box center [312, 193] width 5 height 7
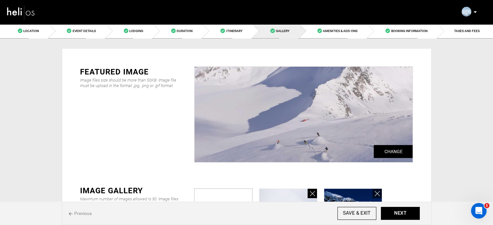
click at [312, 190] on icon at bounding box center [312, 193] width 5 height 7
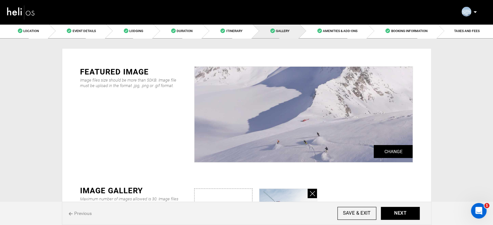
click at [312, 190] on icon at bounding box center [312, 193] width 5 height 7
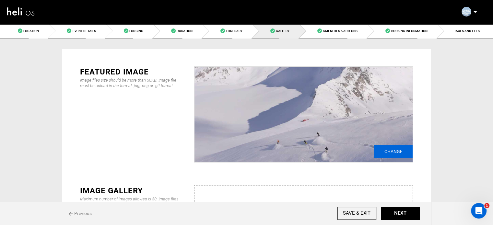
click at [394, 152] on input "Change" at bounding box center [392, 151] width 39 height 13
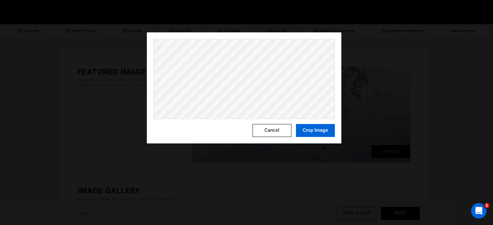
click at [315, 132] on button "Crop Image" at bounding box center [315, 130] width 39 height 13
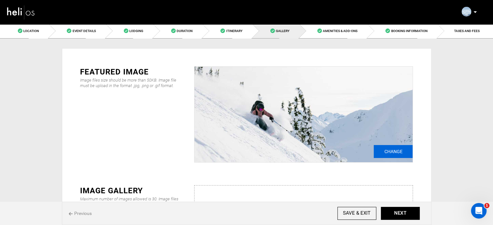
click at [379, 153] on input "Change" at bounding box center [392, 151] width 39 height 13
type input "C:\fakepath\DSC_2750+Guy+Fattal.jpg"
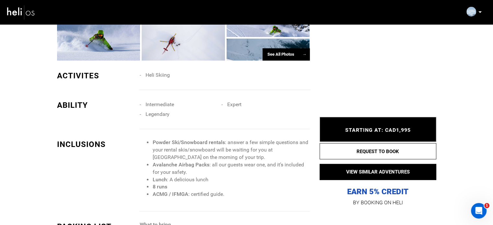
scroll to position [425, 0]
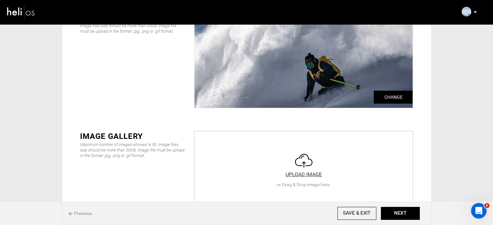
click at [260, 173] on input "file" at bounding box center [303, 170] width 218 height 78
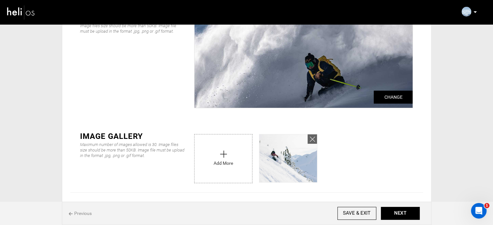
click at [203, 159] on input "file" at bounding box center [223, 156] width 58 height 45
type input "C:\fakepath\1O3A3841_Selects.jpeg"
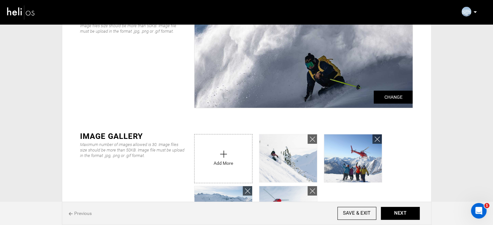
click at [260, 128] on div "IMAGE GALLERY Maximum number of images allowed is 30. Image files size should b…" at bounding box center [246, 182] width 352 height 123
click at [226, 167] on input "file" at bounding box center [223, 156] width 58 height 45
type input "C:\fakepath\d88a9ccc-3d90-40b8-83f4-ead1ffa2cae1_8391_b8ec0137b7c71a7d2bd98467f…"
click at [219, 169] on input "file" at bounding box center [223, 156] width 58 height 45
type input "C:\fakepath\Screenshot [DATE] 180437.png"
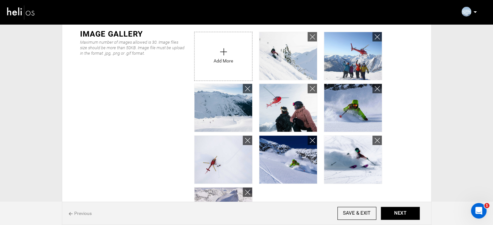
scroll to position [157, 0]
click at [357, 210] on input "SAVE & EXIT" at bounding box center [356, 213] width 39 height 13
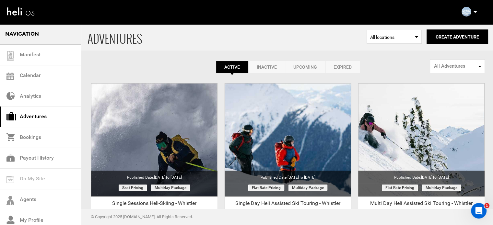
click at [474, 11] on icon at bounding box center [474, 12] width 3 height 2
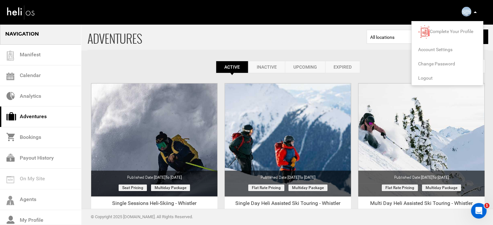
click at [427, 77] on span "Logout" at bounding box center [425, 77] width 15 height 5
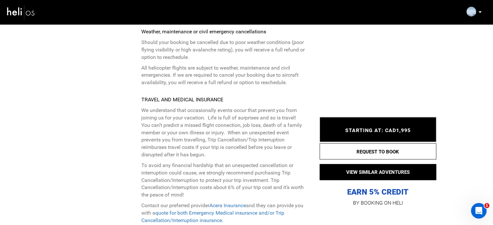
scroll to position [1369, 0]
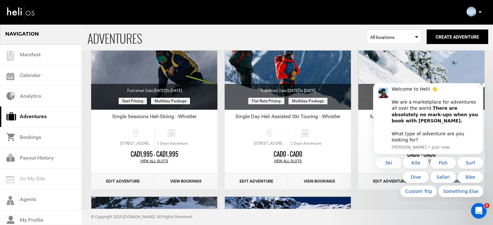
click at [480, 86] on icon "Dismiss notification" at bounding box center [481, 84] width 4 height 4
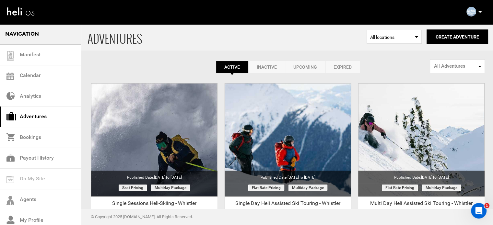
click at [353, 140] on div "Clone" at bounding box center [287, 180] width 133 height 194
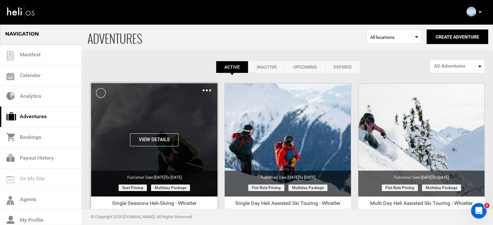
click at [206, 90] on img at bounding box center [206, 90] width 8 height 2
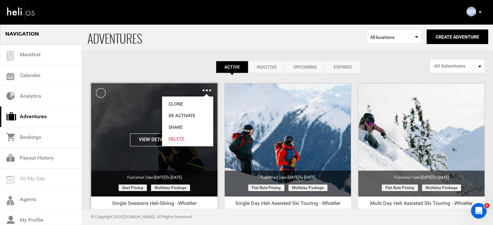
click at [179, 126] on link "Share" at bounding box center [187, 127] width 51 height 12
type input "[URL][DOMAIN_NAME]"
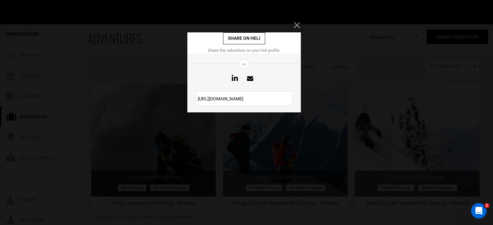
click at [234, 98] on input "[URL][DOMAIN_NAME]" at bounding box center [243, 98] width 97 height 15
click at [296, 24] on icon "Close" at bounding box center [296, 25] width 6 height 6
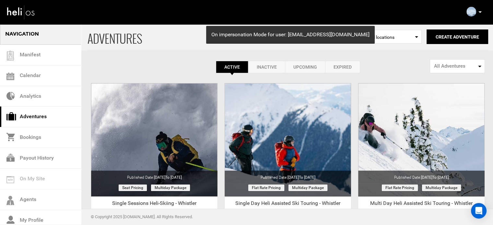
click at [481, 10] on div "Complete Your Profile Account Settings Change Password Logout" at bounding box center [474, 12] width 23 height 13
click at [479, 11] on icon at bounding box center [479, 12] width 3 height 2
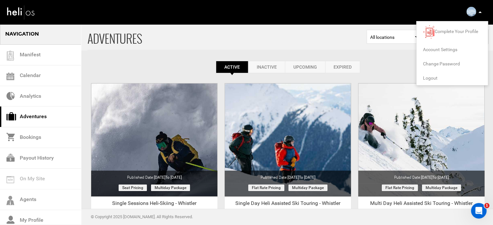
click at [427, 78] on span "Logout" at bounding box center [430, 77] width 15 height 5
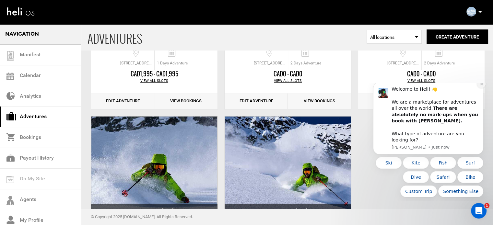
click at [481, 86] on icon "Dismiss notification" at bounding box center [481, 84] width 4 height 4
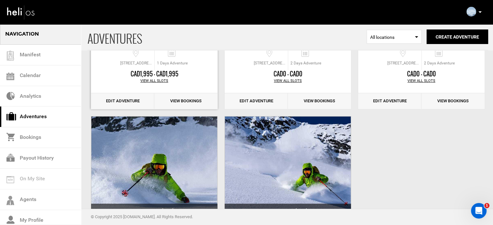
click at [135, 105] on link "Edit Adventure" at bounding box center [122, 101] width 63 height 16
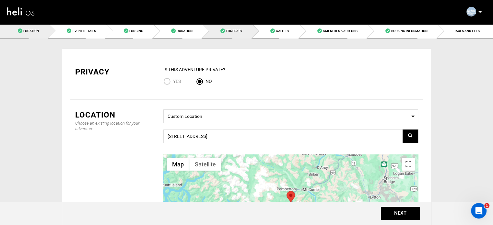
click at [227, 29] on span "Itinerary" at bounding box center [234, 31] width 16 height 4
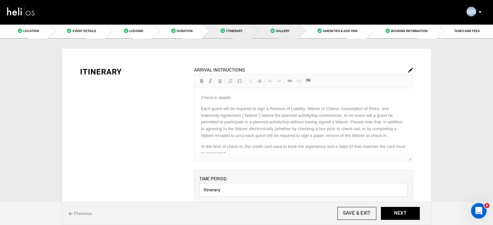
click at [264, 31] on link "Gallery" at bounding box center [275, 31] width 47 height 15
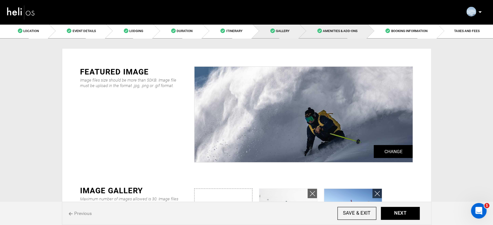
click at [317, 33] on link "Amenities & Add-Ons" at bounding box center [333, 31] width 68 height 15
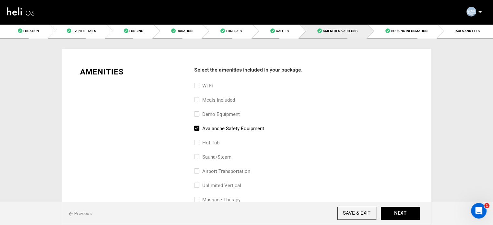
click at [252, 128] on label "avalanche safety equipment" at bounding box center [229, 129] width 70 height 8
click at [198, 128] on input "avalanche safety equipment" at bounding box center [196, 132] width 4 height 14
checkbox input "false"
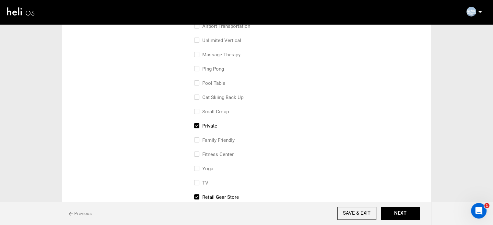
scroll to position [148, 0]
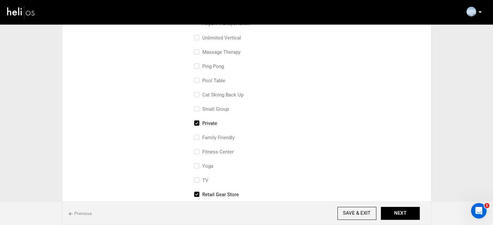
click at [204, 121] on label "Private" at bounding box center [205, 123] width 23 height 8
click at [198, 121] on input "Private" at bounding box center [196, 126] width 4 height 14
checkbox input "false"
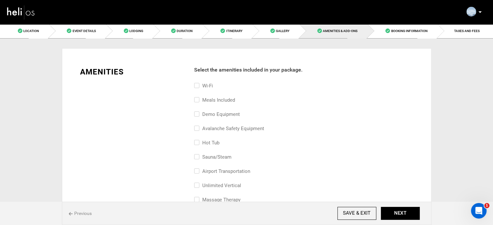
click at [219, 131] on label "avalanche safety equipment" at bounding box center [229, 129] width 70 height 8
click at [198, 131] on input "avalanche safety equipment" at bounding box center [196, 132] width 4 height 14
checkbox input "true"
click at [119, 33] on link "Lodging" at bounding box center [129, 31] width 47 height 15
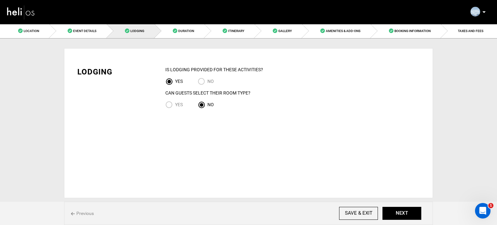
click at [169, 105] on input "Yes" at bounding box center [170, 105] width 10 height 9
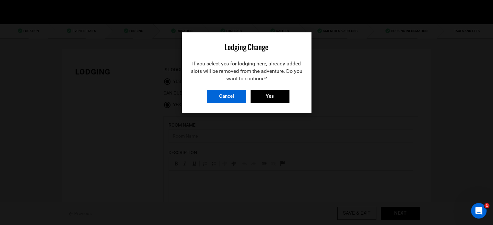
click at [232, 99] on input "Cancel" at bounding box center [226, 96] width 39 height 13
radio input "false"
radio input "true"
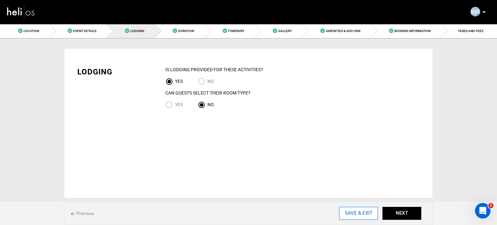
click at [365, 214] on input "SAVE & EXIT" at bounding box center [358, 213] width 39 height 13
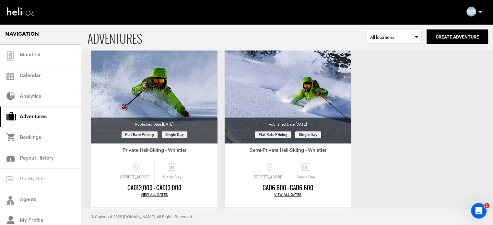
scroll to position [280, 0]
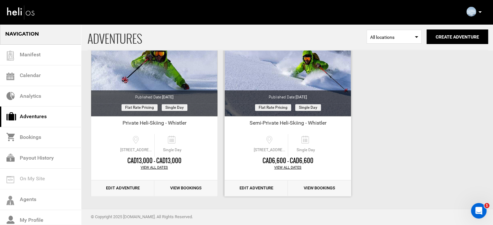
click at [270, 187] on link "Edit Adventure" at bounding box center [255, 188] width 63 height 16
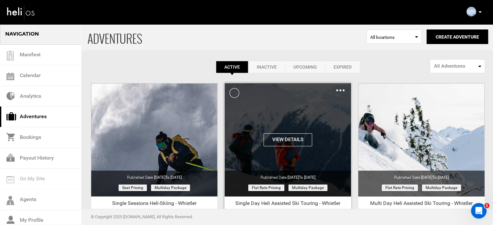
scroll to position [280, 0]
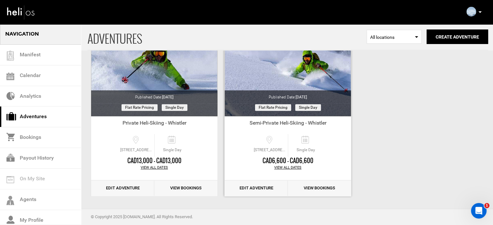
click at [258, 184] on link "Edit Adventure" at bounding box center [255, 188] width 63 height 16
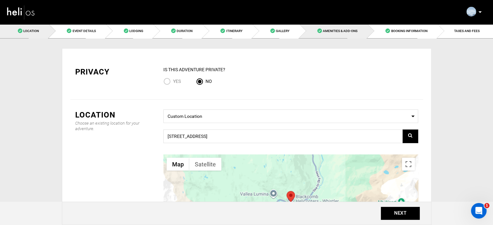
click at [341, 24] on link "Amenities & Add-Ons" at bounding box center [333, 31] width 68 height 15
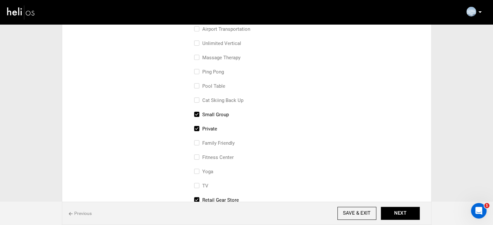
scroll to position [142, 0]
click at [212, 129] on label "Private" at bounding box center [205, 129] width 23 height 8
click at [198, 129] on input "Private" at bounding box center [196, 132] width 4 height 14
checkbox input "false"
click at [364, 219] on input "SAVE & EXIT" at bounding box center [356, 213] width 39 height 13
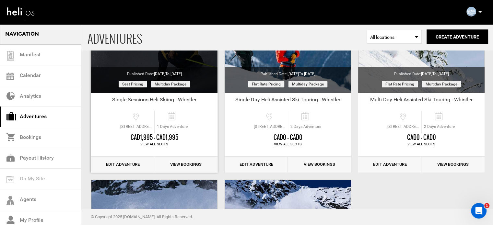
scroll to position [105, 0]
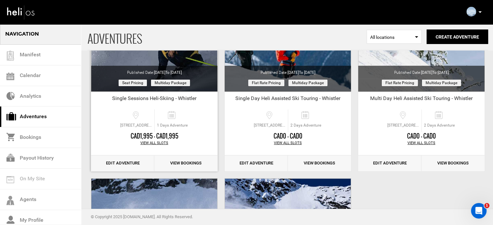
click at [114, 164] on link "Edit Adventure" at bounding box center [122, 163] width 63 height 16
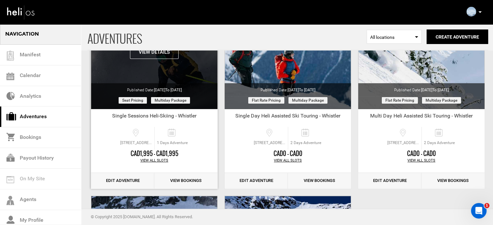
scroll to position [89, 0]
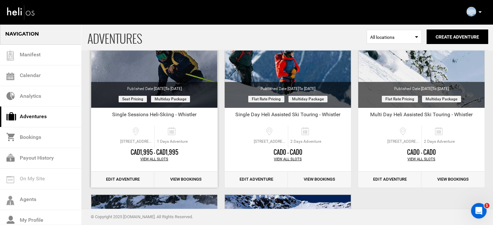
click at [132, 182] on link "Edit Adventure" at bounding box center [122, 180] width 63 height 16
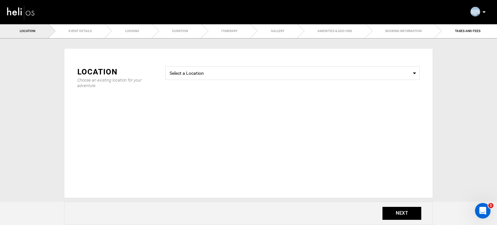
radio input "true"
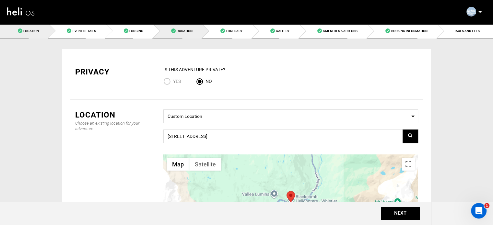
click at [183, 31] on span "Duration" at bounding box center [184, 31] width 16 height 4
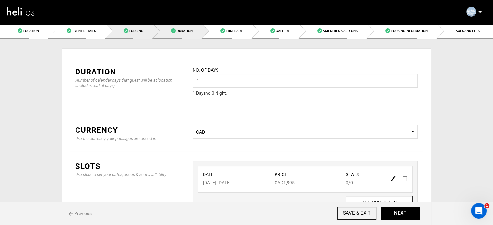
click at [149, 28] on link "Lodging" at bounding box center [129, 31] width 47 height 15
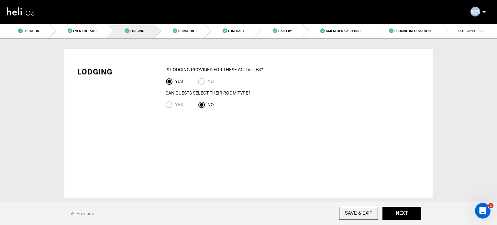
click at [204, 80] on input "NO" at bounding box center [203, 82] width 10 height 9
radio input "true"
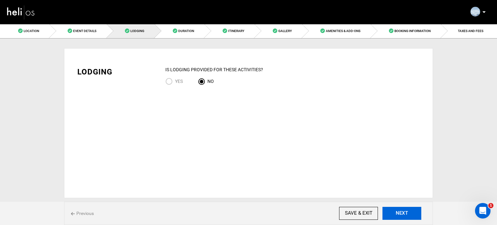
click at [391, 208] on button "NEXT" at bounding box center [402, 213] width 39 height 13
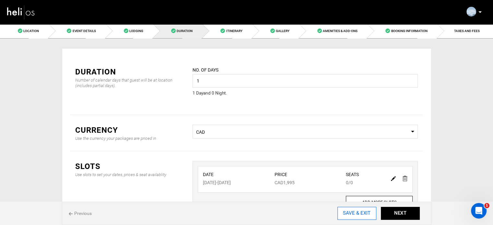
click at [362, 213] on input "SAVE & EXIT" at bounding box center [356, 213] width 39 height 13
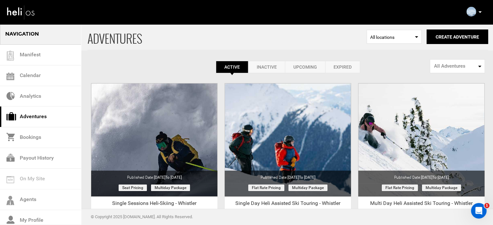
click at [480, 10] on p at bounding box center [479, 11] width 4 height 7
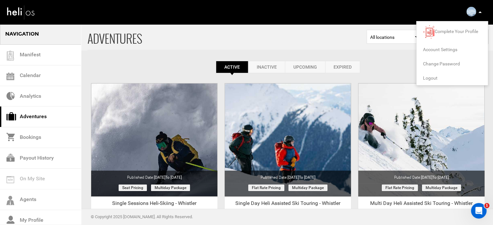
click at [426, 76] on span "Logout" at bounding box center [430, 77] width 15 height 5
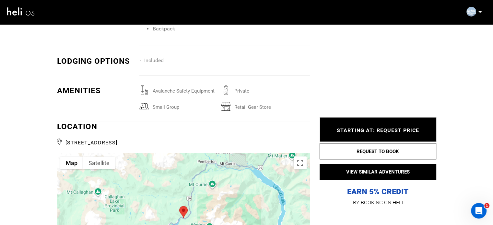
scroll to position [666, 0]
